Goal: Task Accomplishment & Management: Use online tool/utility

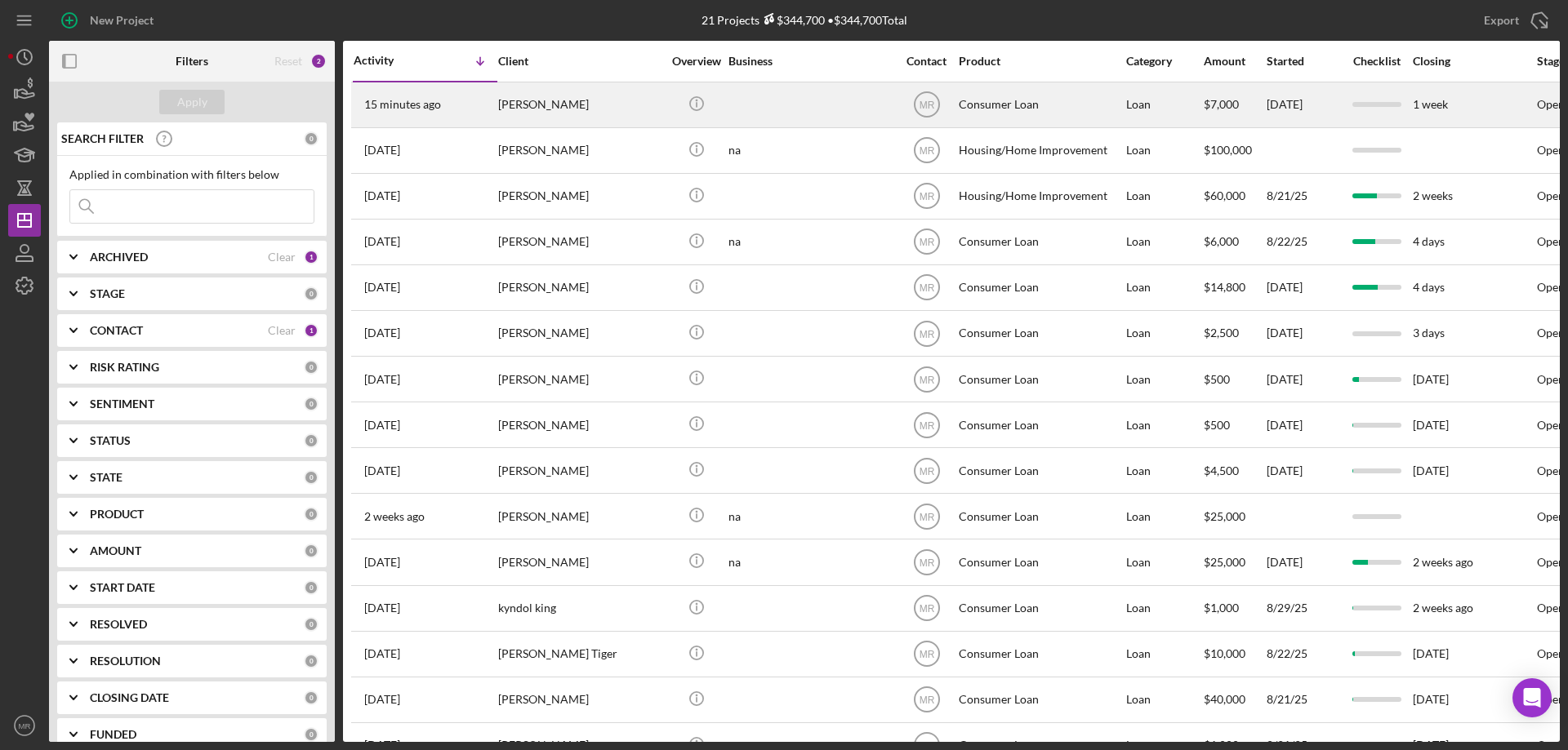
click at [859, 99] on div at bounding box center [810, 104] width 163 height 43
